Goal: Go to known website: Access a specific website the user already knows

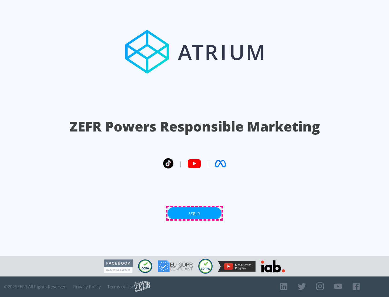
click at [195, 213] on link "Log In" at bounding box center [195, 213] width 54 height 12
